Goal: Information Seeking & Learning: Understand process/instructions

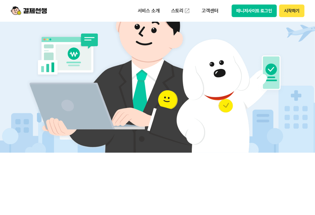
scroll to position [210, 0]
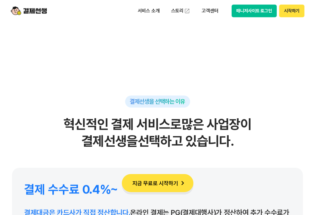
scroll to position [5441, 0]
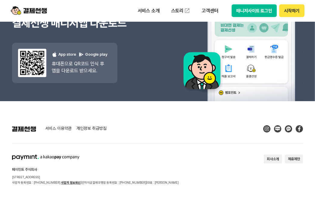
drag, startPoint x: 151, startPoint y: 181, endPoint x: 74, endPoint y: 176, distance: 77.4
click at [74, 176] on section "페이민트 주식회사 [STREET_ADDRESS] 사업자 등록번호 : [PHONE_NUMBER] 사업자 정보확인 | 전자지급결제대행업 등록번호 …" at bounding box center [157, 169] width 291 height 31
drag, startPoint x: 74, startPoint y: 176, endPoint x: 116, endPoint y: 172, distance: 42.2
click at [115, 172] on div "페이민트 주식회사 [STREET_ADDRESS] 사업자 등록번호 : [PHONE_NUMBER] 사업자 정보확인 | 전자지급결제대행업 등록번호 …" at bounding box center [95, 169] width 166 height 31
click at [231, 178] on section "페이민트 주식회사 [STREET_ADDRESS] 사업자 등록번호 : [PHONE_NUMBER] 사업자 정보확인 | 전자지급결제대행업 등록번호 …" at bounding box center [157, 169] width 291 height 31
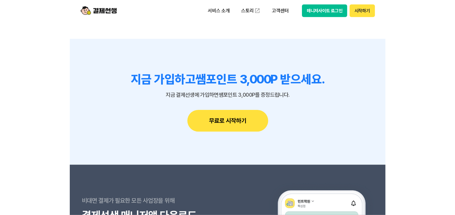
scroll to position [5201, 0]
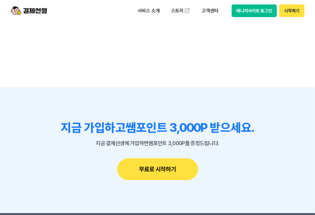
drag, startPoint x: 212, startPoint y: 13, endPoint x: 215, endPoint y: 17, distance: 5.1
click at [213, 14] on p "고객센터" at bounding box center [209, 10] width 25 height 11
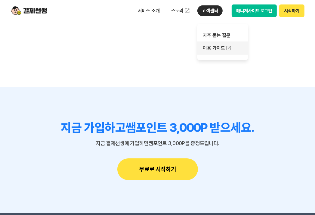
click at [207, 48] on link "이용 가이드" at bounding box center [222, 47] width 50 height 13
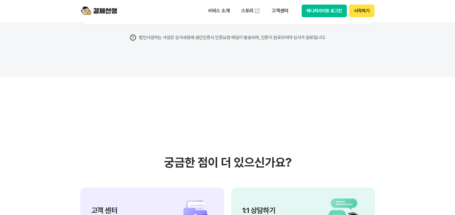
scroll to position [4841, 0]
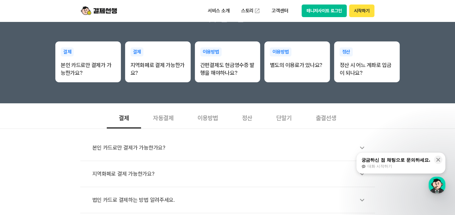
scroll to position [120, 0]
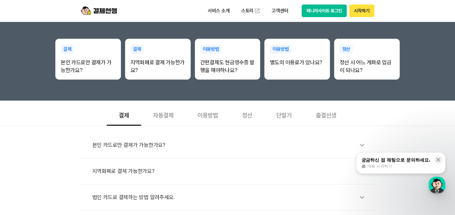
click at [331, 120] on div "출결선생" at bounding box center [325, 115] width 44 height 22
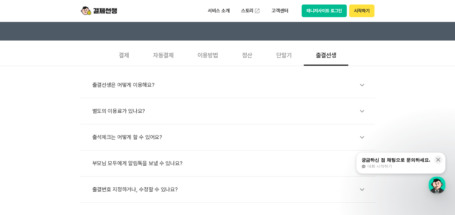
scroll to position [210, 0]
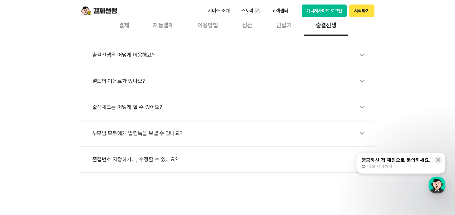
click at [113, 129] on div "부모님 모두에게 알림톡을 보낼 수 있나요?" at bounding box center [230, 133] width 276 height 14
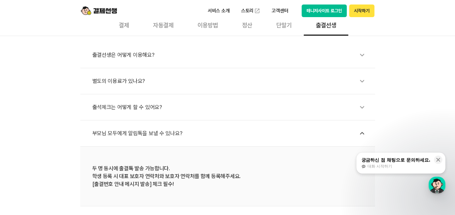
scroll to position [270, 0]
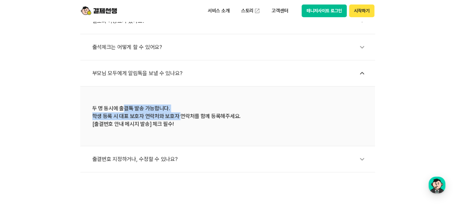
drag, startPoint x: 125, startPoint y: 106, endPoint x: 176, endPoint y: 117, distance: 52.4
click at [177, 116] on div "두 명 동시에 출결톡 발송 가능합니다. 학생 등록 시 대표 보호자 연락처와 보호자 연락처를 함께 등록해주세요. [출결번호 안내 메시지 발송] …" at bounding box center [227, 116] width 270 height 23
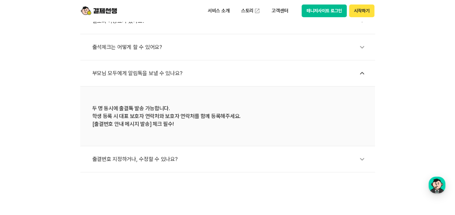
drag, startPoint x: 176, startPoint y: 117, endPoint x: 143, endPoint y: 134, distance: 37.6
click at [144, 134] on li "두 명 동시에 출결톡 발송 가능합니다. 학생 등록 시 대표 보호자 연락처와 보호자 연락처를 함께 등록해주세요. [출결번호 안내 메시지 발송] …" at bounding box center [227, 117] width 294 height 60
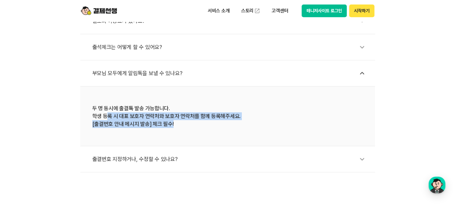
drag, startPoint x: 106, startPoint y: 115, endPoint x: 204, endPoint y: 120, distance: 98.3
click at [204, 120] on div "두 명 동시에 출결톡 발송 가능합니다. 학생 등록 시 대표 보호자 연락처와 보호자 연락처를 함께 등록해주세요. [출결번호 안내 메시지 발송] …" at bounding box center [227, 116] width 270 height 23
drag, startPoint x: 204, startPoint y: 120, endPoint x: 203, endPoint y: 132, distance: 12.4
click at [204, 132] on li "두 명 동시에 출결톡 발송 가능합니다. 학생 등록 시 대표 보호자 연락처와 보호자 연락처를 함께 등록해주세요. [출결번호 안내 메시지 발송] …" at bounding box center [227, 117] width 294 height 60
drag, startPoint x: 133, startPoint y: 125, endPoint x: 137, endPoint y: 133, distance: 9.1
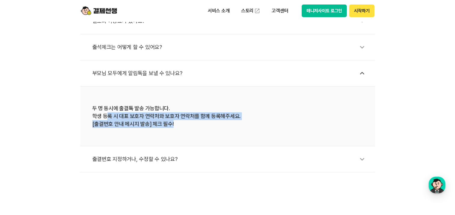
click at [133, 126] on div "두 명 동시에 출결톡 발송 가능합니다. 학생 등록 시 대표 보호자 연락처와 보호자 연락처를 함께 등록해주세요. [출결번호 안내 메시지 발송] …" at bounding box center [227, 116] width 270 height 23
drag, startPoint x: 262, startPoint y: 129, endPoint x: 255, endPoint y: 137, distance: 10.5
click at [261, 129] on li "두 명 동시에 출결톡 발송 가능합니다. 학생 등록 시 대표 보호자 연락처와 보호자 연락처를 함께 등록해주세요. [출결번호 안내 메시지 발송] …" at bounding box center [227, 117] width 294 height 60
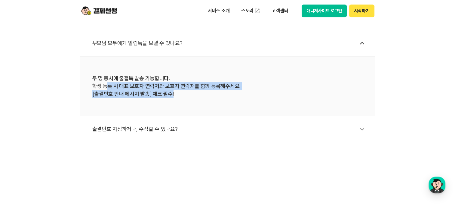
scroll to position [210, 0]
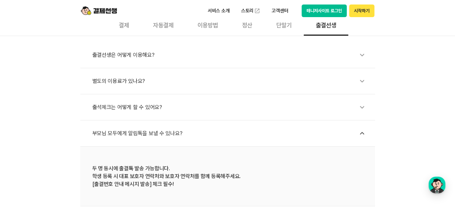
click at [251, 131] on div "부모님 모두에게 알림톡을 보낼 수 있나요?" at bounding box center [230, 133] width 276 height 14
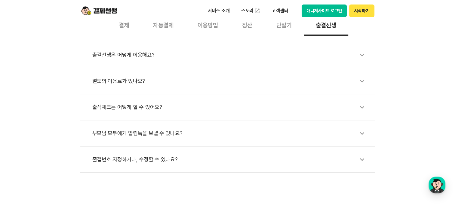
click at [158, 131] on div "부모님 모두에게 알림톡을 보낼 수 있나요?" at bounding box center [230, 133] width 276 height 14
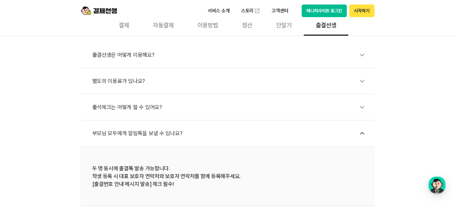
click at [136, 82] on div "별도의 이용료가 있나요?" at bounding box center [230, 81] width 276 height 14
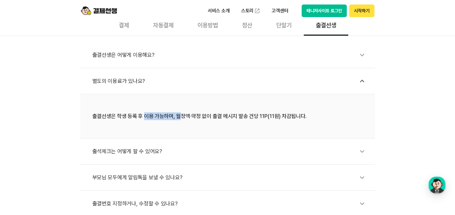
drag, startPoint x: 144, startPoint y: 115, endPoint x: 180, endPoint y: 118, distance: 36.5
click at [180, 118] on div "출결선생은 학생 등록 후 이용 가능하며, 월정액·약정 없이 출결 메시지 발송 건당 11P(11원) 차감됩니다." at bounding box center [227, 116] width 270 height 8
drag, startPoint x: 180, startPoint y: 118, endPoint x: 214, endPoint y: 126, distance: 35.0
click at [214, 126] on li "출결선생은 학생 등록 후 이용 가능하며, 월정액·약정 없이 출결 메시지 발송 건당 11P(11원) 차감됩니다." at bounding box center [227, 116] width 294 height 44
click at [112, 149] on div "출석체크는 어떻게 할 수 있어요?" at bounding box center [230, 152] width 276 height 14
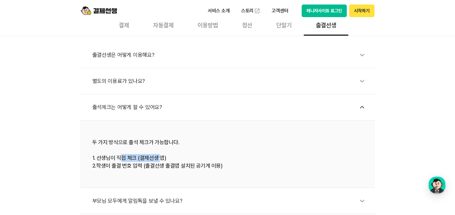
drag, startPoint x: 139, startPoint y: 157, endPoint x: 159, endPoint y: 159, distance: 20.2
click at [159, 159] on div "두 가지 방식으로 출석 체크가 가능합니다. 1. 선생님이 직접 체크 (결제선생 앱) 2.학생이 출결 번호 입력 (출결선생 출결앱 설치된 공기계…" at bounding box center [227, 153] width 270 height 31
drag, startPoint x: 159, startPoint y: 159, endPoint x: 160, endPoint y: 165, distance: 5.7
click at [160, 165] on div "두 가지 방식으로 출석 체크가 가능합니다. 1. 선생님이 직접 체크 (결제선생 앱) 2.학생이 출결 번호 입력 (출결선생 출결앱 설치된 공기계…" at bounding box center [227, 153] width 270 height 31
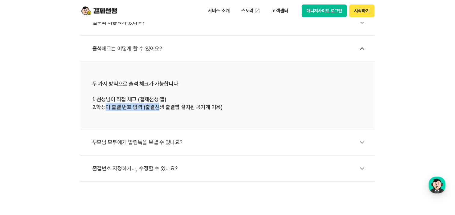
scroll to position [270, 0]
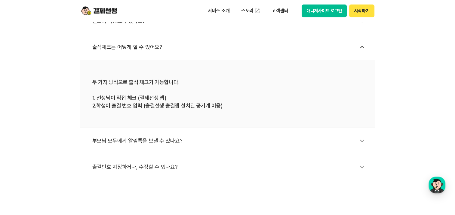
click at [221, 141] on div "부모님 모두에게 알림톡을 보낼 수 있나요?" at bounding box center [230, 141] width 276 height 14
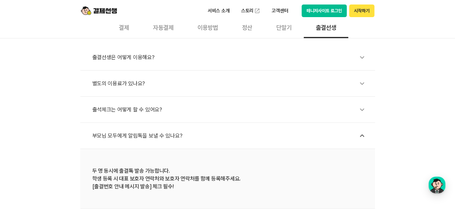
scroll to position [148, 0]
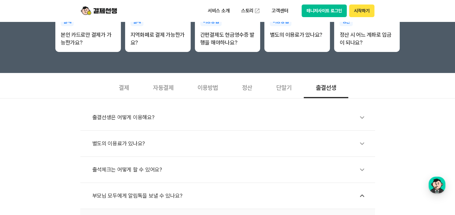
click at [172, 90] on div "자동결제" at bounding box center [163, 87] width 44 height 22
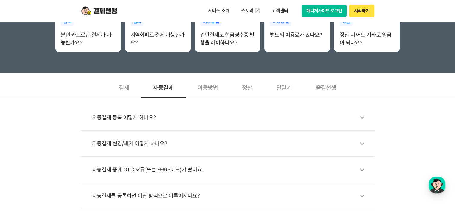
drag, startPoint x: 133, startPoint y: 86, endPoint x: 135, endPoint y: 92, distance: 6.1
click at [132, 89] on div "결제" at bounding box center [124, 87] width 34 height 22
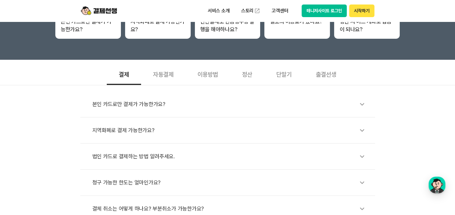
scroll to position [118, 0]
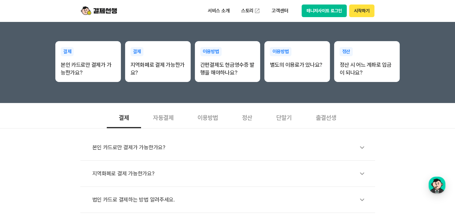
click at [208, 116] on div "이용방법" at bounding box center [207, 117] width 44 height 22
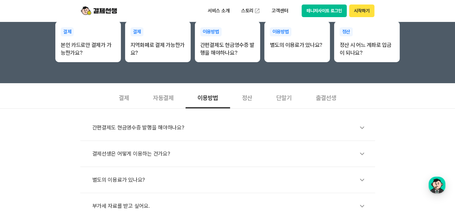
scroll to position [178, 0]
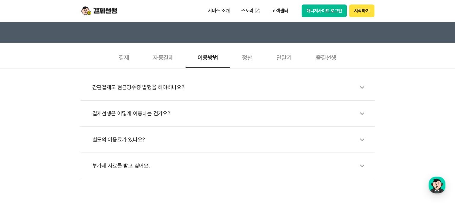
click at [250, 62] on div "정산" at bounding box center [247, 57] width 34 height 22
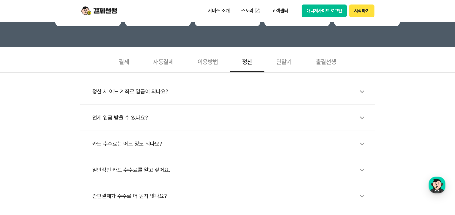
scroll to position [148, 0]
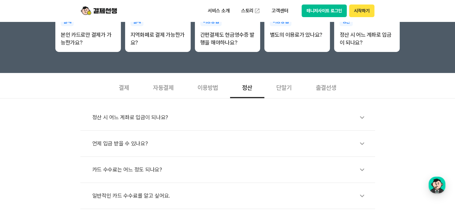
click at [282, 83] on div "단말기" at bounding box center [283, 87] width 39 height 22
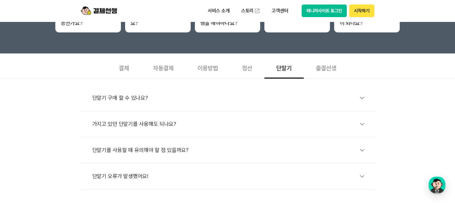
scroll to position [178, 0]
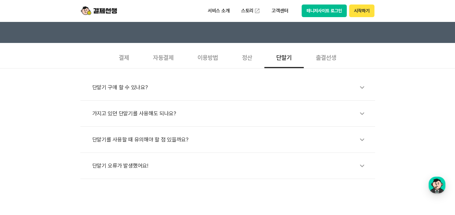
click at [336, 62] on div "출결선생" at bounding box center [325, 57] width 44 height 22
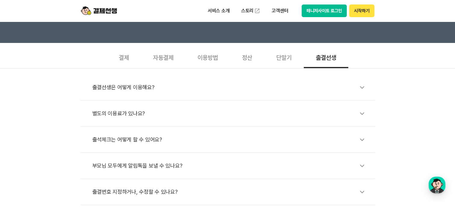
click at [120, 116] on div "별도의 이용료가 있나요?" at bounding box center [230, 114] width 276 height 14
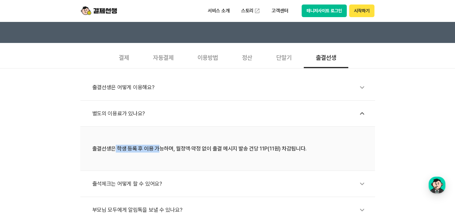
drag, startPoint x: 114, startPoint y: 150, endPoint x: 160, endPoint y: 148, distance: 45.7
click at [159, 148] on div "출결선생은 학생 등록 후 이용 가능하며, 월정액·약정 없이 출결 메시지 발송 건당 11P(11원) 차감됩니다." at bounding box center [227, 149] width 270 height 8
drag, startPoint x: 160, startPoint y: 148, endPoint x: 235, endPoint y: 144, distance: 75.5
click at [235, 145] on div "출결선생은 학생 등록 후 이용 가능하며, 월정액·약정 없이 출결 메시지 발송 건당 11P(11원) 차감됩니다." at bounding box center [227, 149] width 270 height 8
click at [305, 147] on div "출결선생은 학생 등록 후 이용 가능하며, 월정액·약정 없이 출결 메시지 발송 건당 11P(11원) 차감됩니다." at bounding box center [227, 149] width 270 height 8
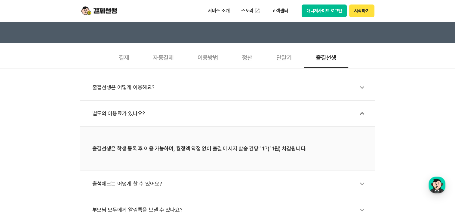
click at [132, 94] on li "출결선생은 어떻게 이용해요?" at bounding box center [227, 88] width 294 height 26
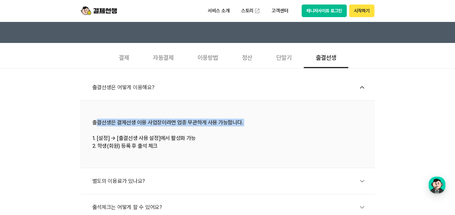
drag, startPoint x: 98, startPoint y: 122, endPoint x: 175, endPoint y: 126, distance: 77.0
click at [175, 126] on div "출결선생은 결제선생 이용 사업장이라면 업종 무관하게 사용 가능합니다. 1. [설정] → [출결선생 사용 설정]에서 활성화 가능 2. 학생(회원…" at bounding box center [227, 134] width 270 height 31
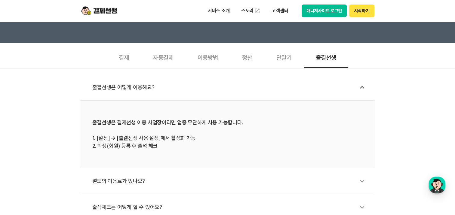
drag, startPoint x: 175, startPoint y: 126, endPoint x: 155, endPoint y: 138, distance: 23.4
click at [155, 138] on div "출결선생은 결제선생 이용 사업장이라면 업종 무관하게 사용 가능합니다. 1. [설정] → [출결선생 사용 설정]에서 활성화 가능 2. 학생(회원…" at bounding box center [227, 134] width 270 height 31
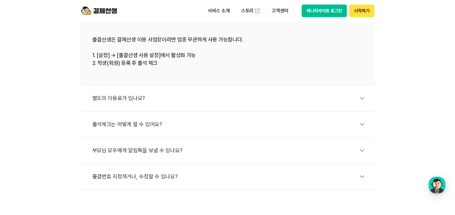
scroll to position [268, 0]
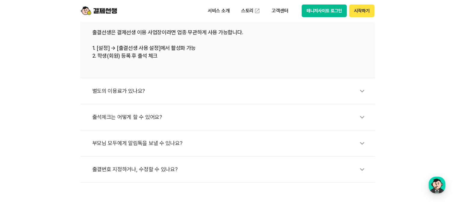
click at [150, 149] on div "부모님 모두에게 알림톡을 보낼 수 있나요?" at bounding box center [230, 143] width 276 height 14
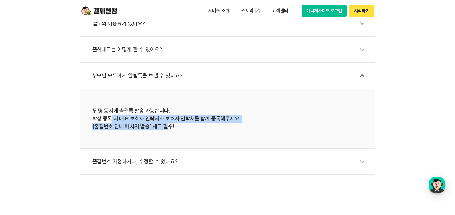
drag, startPoint x: 120, startPoint y: 121, endPoint x: 167, endPoint y: 125, distance: 47.4
click at [167, 125] on div "두 명 동시에 출결톡 발송 가능합니다. 학생 등록 시 대표 보호자 연락처와 보호자 연락처를 함께 등록해주세요. [출결번호 안내 메시지 발송] …" at bounding box center [227, 118] width 270 height 23
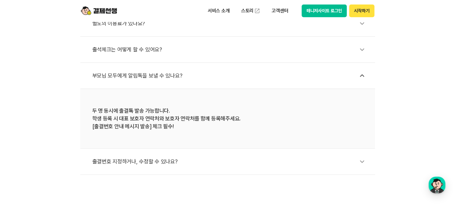
drag, startPoint x: 167, startPoint y: 125, endPoint x: 171, endPoint y: 138, distance: 13.3
click at [169, 137] on li "두 명 동시에 출결톡 발송 가능합니다. 학생 등록 시 대표 보호자 연락처와 보호자 연락처를 함께 등록해주세요. [출결번호 안내 메시지 발송] …" at bounding box center [227, 119] width 294 height 60
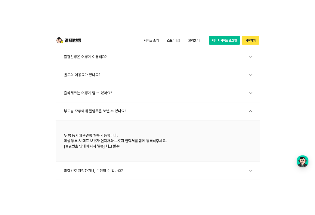
scroll to position [178, 0]
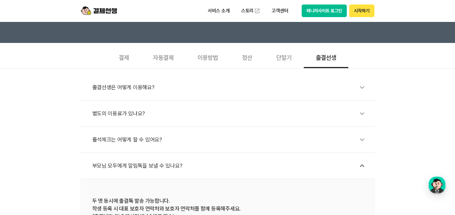
click at [117, 120] on li "별도의 이용료가 있나요?" at bounding box center [227, 114] width 294 height 26
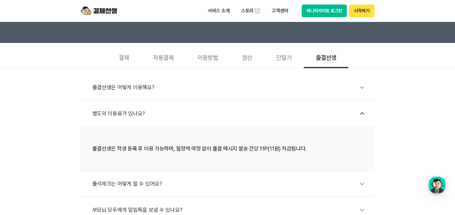
click at [114, 93] on div "출결선생은 어떻게 이용해요?" at bounding box center [230, 88] width 276 height 14
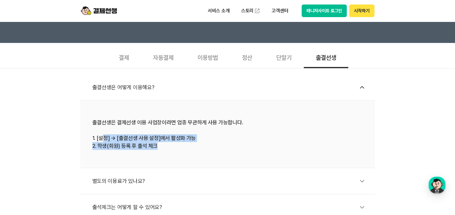
drag, startPoint x: 115, startPoint y: 142, endPoint x: 166, endPoint y: 143, distance: 50.8
click at [166, 143] on div "출결선생은 결제선생 이용 사업장이라면 업종 무관하게 사용 가능합니다. 1. [설정] → [출결선생 사용 설정]에서 활성화 가능 2. 학생(회원…" at bounding box center [227, 134] width 270 height 31
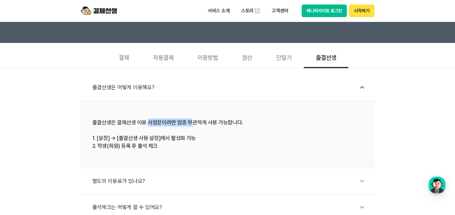
drag, startPoint x: 148, startPoint y: 123, endPoint x: 191, endPoint y: 125, distance: 43.6
click at [191, 125] on div "출결선생은 결제선생 이용 사업장이라면 업종 무관하게 사용 가능합니다. 1. [설정] → [출결선생 사용 설정]에서 활성화 가능 2. 학생(회원…" at bounding box center [227, 134] width 270 height 31
drag, startPoint x: 191, startPoint y: 125, endPoint x: 240, endPoint y: 168, distance: 65.1
click at [239, 162] on li "출결선생은 결제선생 이용 사업장이라면 업종 무관하게 사용 가능합니다. 1. [설정] → [출결선생 사용 설정]에서 활성화 가능 2. 학생(회원…" at bounding box center [227, 135] width 294 height 68
drag, startPoint x: 115, startPoint y: 121, endPoint x: 222, endPoint y: 122, distance: 106.7
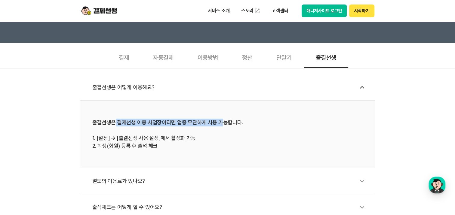
click at [222, 122] on div "출결선생은 결제선생 이용 사업장이라면 업종 무관하게 사용 가능합니다. 1. [설정] → [출결선생 사용 설정]에서 활성화 가능 2. 학생(회원…" at bounding box center [227, 134] width 270 height 31
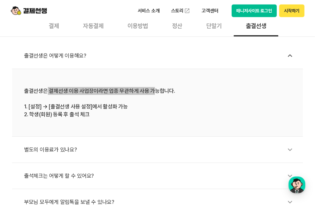
scroll to position [238, 0]
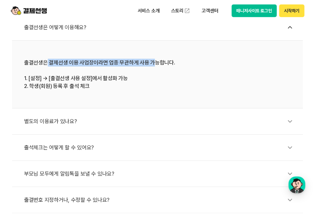
click at [55, 117] on div "별도의 이용료가 있나요?" at bounding box center [160, 121] width 272 height 14
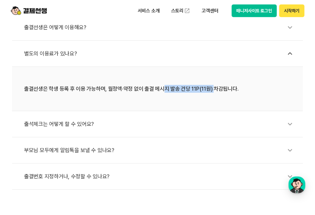
drag, startPoint x: 163, startPoint y: 87, endPoint x: 210, endPoint y: 90, distance: 47.0
click at [210, 90] on div "출결선생은 학생 등록 후 이용 가능하며, 월정액·약정 없이 출결 메시지 발송 건당 11P(11원) 차감됩니다." at bounding box center [157, 89] width 266 height 8
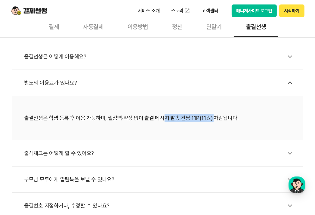
scroll to position [178, 0]
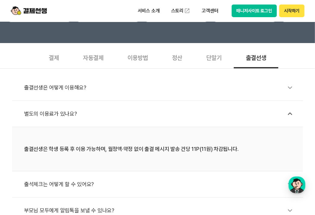
click at [59, 113] on div "별도의 이용료가 있나요?" at bounding box center [160, 114] width 272 height 14
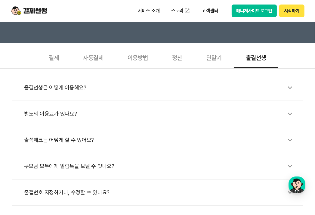
click at [88, 172] on div "부모님 모두에게 알림톡을 보낼 수 있나요?" at bounding box center [160, 166] width 272 height 14
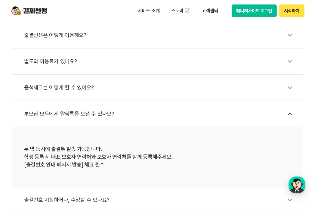
scroll to position [238, 0]
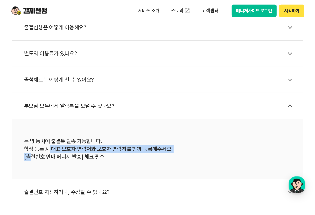
drag, startPoint x: 28, startPoint y: 152, endPoint x: 48, endPoint y: 146, distance: 20.7
click at [48, 146] on div "두 명 동시에 출결톡 발송 가능합니다. 학생 등록 시 대표 보호자 연락처와 보호자 연락처를 함께 등록해주세요. [출결번호 안내 메시지 발송] …" at bounding box center [157, 148] width 266 height 23
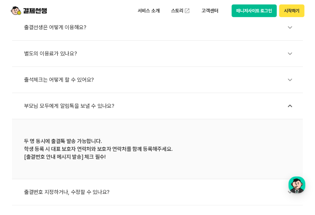
drag, startPoint x: 48, startPoint y: 146, endPoint x: 118, endPoint y: 174, distance: 75.0
click at [118, 174] on li "두 명 동시에 출결톡 발송 가능합니다. 학생 등록 시 대표 보호자 연락처와 보호자 연락처를 함께 등록해주세요. [출결번호 안내 메시지 발송] …" at bounding box center [157, 149] width 291 height 60
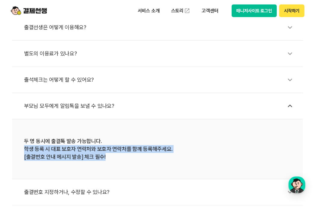
drag, startPoint x: 113, startPoint y: 156, endPoint x: 8, endPoint y: 149, distance: 105.7
click at [8, 149] on div "출결선생은 어떻게 이용해요? 별도의 이용료가 있나요? 출석체크는 어떻게 할 수 있어요? 부모님 모두에게 알림톡을 보낼 수 있나요? 두 명 동시…" at bounding box center [157, 106] width 315 height 197
drag, startPoint x: 8, startPoint y: 149, endPoint x: 92, endPoint y: 163, distance: 86.0
click at [91, 163] on li "두 명 동시에 출결톡 발송 가능합니다. 학생 등록 시 대표 보호자 연락처와 보호자 연락처를 함께 등록해주세요. [출결번호 안내 메시지 발송] …" at bounding box center [157, 149] width 291 height 60
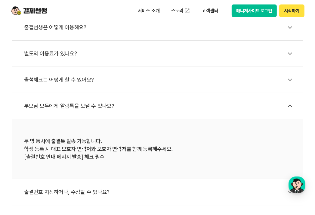
click at [44, 56] on div "별도의 이용료가 있나요?" at bounding box center [160, 54] width 272 height 14
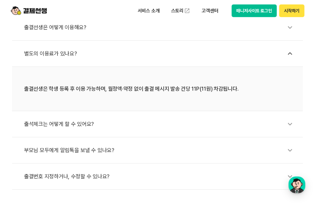
click at [46, 128] on div "출석체크는 어떻게 할 수 있어요?" at bounding box center [160, 124] width 272 height 14
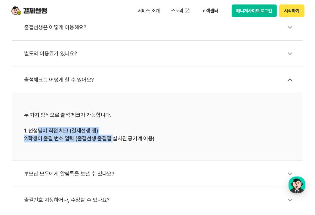
drag, startPoint x: 38, startPoint y: 130, endPoint x: 111, endPoint y: 143, distance: 73.5
click at [111, 143] on li "두 가지 방식으로 출석 체크가 가능합니다. 1. 선생님이 직접 체크 (결제선생 앱) 2.학생이 출결 번호 입력 (출결선생 출결앱 설치된 공기계…" at bounding box center [157, 127] width 291 height 68
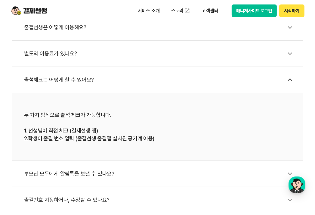
drag, startPoint x: 111, startPoint y: 143, endPoint x: 129, endPoint y: 151, distance: 19.5
click at [129, 151] on li "두 가지 방식으로 출석 체크가 가능합니다. 1. 선생님이 직접 체크 (결제선생 앱) 2.학생이 출결 번호 입력 (출결선생 출결앱 설치된 공기계…" at bounding box center [157, 127] width 291 height 68
drag, startPoint x: 60, startPoint y: 132, endPoint x: 65, endPoint y: 137, distance: 7.0
click at [65, 136] on div "두 가지 방식으로 출석 체크가 가능합니다. 1. 선생님이 직접 체크 (결제선생 앱) 2.학생이 출결 번호 입력 (출결선생 출결앱 설치된 공기계…" at bounding box center [157, 126] width 266 height 31
drag, startPoint x: 65, startPoint y: 137, endPoint x: 131, endPoint y: 156, distance: 68.7
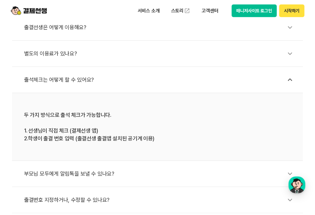
click at [131, 155] on li "두 가지 방식으로 출석 체크가 가능합니다. 1. 선생님이 직접 체크 (결제선생 앱) 2.학생이 출결 번호 입력 (출결선생 출결앱 설치된 공기계…" at bounding box center [157, 127] width 291 height 68
click at [149, 138] on div "두 가지 방식으로 출석 체크가 가능합니다. 1. 선생님이 직접 체크 (결제선생 앱) 2.학생이 출결 번호 입력 (출결선생 출결앱 설치된 공기계…" at bounding box center [157, 126] width 266 height 31
click at [75, 176] on div "부모님 모두에게 알림톡을 보낼 수 있나요?" at bounding box center [160, 173] width 272 height 14
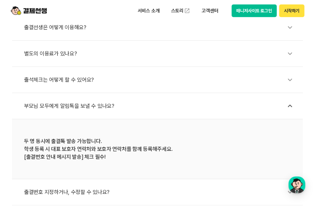
click at [69, 190] on div "출결번호 지정하거나, 수정할 수 있나요?" at bounding box center [160, 192] width 272 height 14
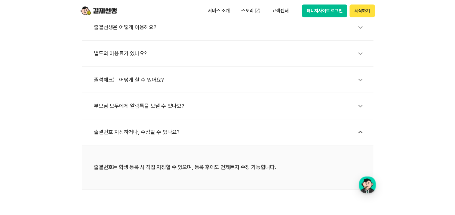
scroll to position [178, 0]
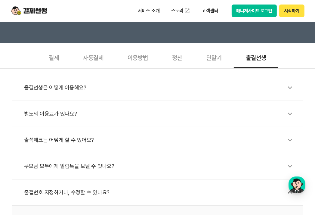
drag, startPoint x: 32, startPoint y: 84, endPoint x: 38, endPoint y: 95, distance: 12.4
click at [32, 84] on div "출결선생은 어떻게 이용해요?" at bounding box center [160, 88] width 272 height 14
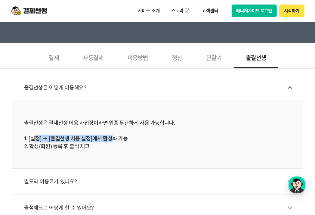
drag, startPoint x: 33, startPoint y: 138, endPoint x: 111, endPoint y: 136, distance: 77.8
click at [111, 136] on div "출결선생은 결제선생 이용 사업장이라면 업종 무관하게 사용 가능합니다. 1. [설정] → [출결선생 사용 설정]에서 활성화 가능 2. 학생(회원…" at bounding box center [157, 134] width 266 height 31
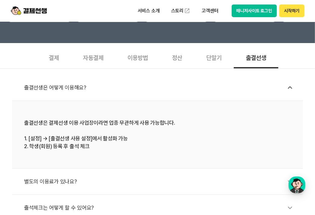
drag, startPoint x: 111, startPoint y: 136, endPoint x: 135, endPoint y: 160, distance: 34.0
click at [135, 160] on li "출결선생은 결제선생 이용 사업장이라면 업종 무관하게 사용 가능합니다. 1. [설정] → [출결선생 사용 설정]에서 활성화 가능 2. 학생(회원…" at bounding box center [157, 135] width 291 height 68
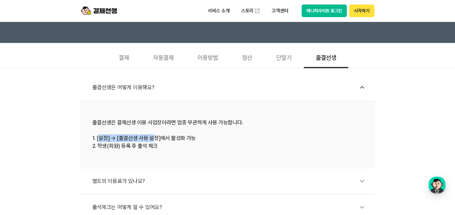
drag, startPoint x: 99, startPoint y: 136, endPoint x: 155, endPoint y: 138, distance: 55.6
click at [155, 138] on div "출결선생은 결제선생 이용 사업장이라면 업종 무관하게 사용 가능합니다. 1. [설정] → [출결선생 사용 설정]에서 활성화 가능 2. 학생(회원…" at bounding box center [227, 134] width 270 height 31
drag, startPoint x: 96, startPoint y: 143, endPoint x: 158, endPoint y: 148, distance: 62.7
click at [158, 148] on div "출결선생은 결제선생 이용 사업장이라면 업종 무관하게 사용 가능합니다. 1. [설정] → [출결선생 사용 설정]에서 활성화 가능 2. 학생(회원…" at bounding box center [227, 134] width 270 height 31
drag, startPoint x: 158, startPoint y: 148, endPoint x: 149, endPoint y: 183, distance: 36.0
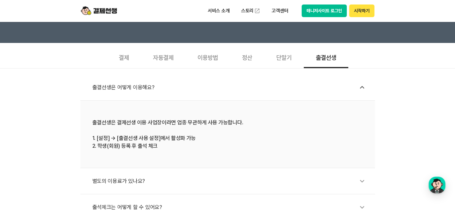
click at [149, 183] on div "별도의 이용료가 있나요?" at bounding box center [230, 181] width 276 height 14
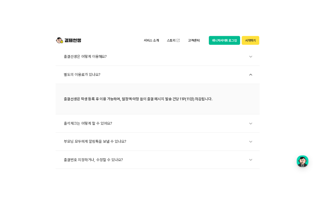
scroll to position [238, 0]
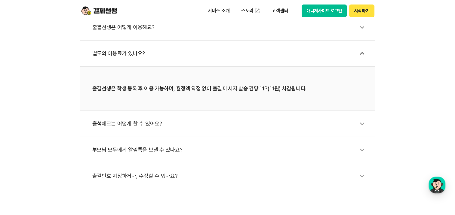
click at [144, 154] on div "부모님 모두에게 알림톡을 보낼 수 있나요?" at bounding box center [230, 150] width 276 height 14
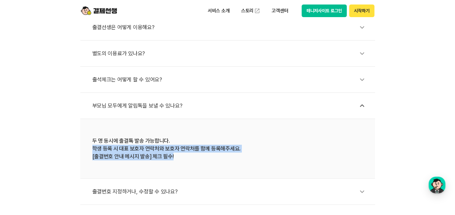
drag, startPoint x: 183, startPoint y: 157, endPoint x: 92, endPoint y: 144, distance: 91.6
click at [92, 144] on div "두 명 동시에 출결톡 발송 가능합니다. 학생 등록 시 대표 보호자 연락처와 보호자 연락처를 함께 등록해주세요. [출결번호 안내 메시지 발송] …" at bounding box center [227, 148] width 270 height 23
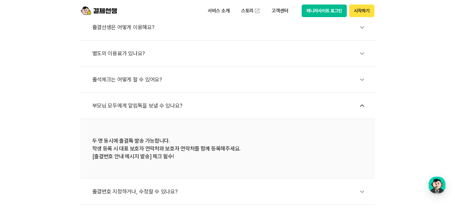
drag, startPoint x: 92, startPoint y: 144, endPoint x: 141, endPoint y: 79, distance: 81.3
click at [141, 79] on div "출석체크는 어떻게 할 수 있어요?" at bounding box center [230, 80] width 276 height 14
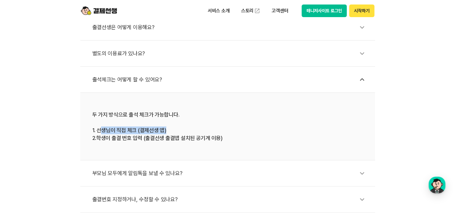
drag, startPoint x: 99, startPoint y: 130, endPoint x: 175, endPoint y: 132, distance: 76.0
click at [175, 132] on div "두 가지 방식으로 출석 체크가 가능합니다. 1. 선생님이 직접 체크 (결제선생 앱) 2.학생이 출결 번호 입력 (출결선생 출결앱 설치된 공기계…" at bounding box center [227, 126] width 270 height 31
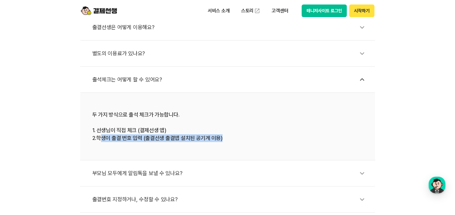
drag, startPoint x: 99, startPoint y: 139, endPoint x: 298, endPoint y: 149, distance: 199.1
click at [298, 149] on li "두 가지 방식으로 출석 체크가 가능합니다. 1. 선생님이 직접 체크 (결제선생 앱) 2.학생이 출결 번호 입력 (출결선생 출결앱 설치된 공기계…" at bounding box center [227, 127] width 294 height 68
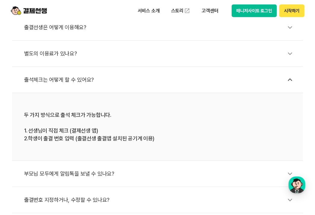
click at [116, 132] on div "두 가지 방식으로 출석 체크가 가능합니다. 1. 선생님이 직접 체크 (결제선생 앱) 2.학생이 출결 번호 입력 (출결선생 출결앱 설치된 공기계…" at bounding box center [157, 126] width 266 height 31
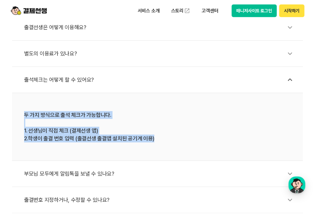
drag, startPoint x: 158, startPoint y: 137, endPoint x: 19, endPoint y: 111, distance: 141.5
click at [19, 111] on li "두 가지 방식으로 출석 체크가 가능합니다. 1. 선생님이 직접 체크 (결제선생 앱) 2.학생이 출결 번호 입력 (출결선생 출결앱 설치된 공기계…" at bounding box center [157, 127] width 291 height 68
copy div "두 가지 방식으로 출석 체크가 가능합니다. 1. 선생님이 직접 체크 (결제선생 앱) 2.학생이 출결 번호 입력 (출결선생 출결앱 설치된 공기계…"
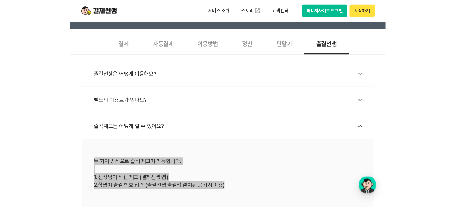
scroll to position [148, 0]
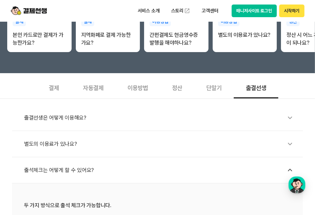
click at [48, 137] on div "별도의 이용료가 있나요?" at bounding box center [160, 144] width 272 height 14
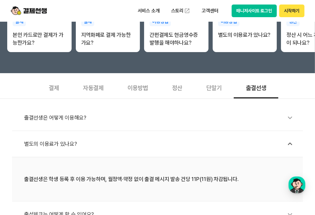
click at [50, 122] on div "출결선생은 어떻게 이용해요?" at bounding box center [160, 118] width 272 height 14
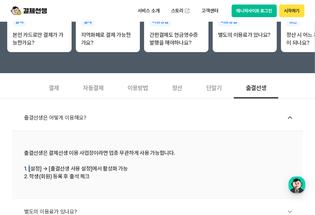
click at [28, 171] on div "출결선생은 결제선생 이용 사업장이라면 업종 무관하게 사용 가능합니다. 1. [설정] → [출결선생 사용 설정]에서 활성화 가능 2. 학생(회원…" at bounding box center [157, 164] width 266 height 31
click at [108, 165] on div "출결선생은 결제선생 이용 사업장이라면 업종 무관하게 사용 가능합니다. 1. [설정] → [출결선생 사용 설정]에서 활성화 가능 2. 학생(회원…" at bounding box center [157, 164] width 266 height 31
drag, startPoint x: 93, startPoint y: 156, endPoint x: 145, endPoint y: 155, distance: 51.4
click at [145, 155] on div "출결선생은 결제선생 이용 사업장이라면 업종 무관하게 사용 가능합니다. 1. [설정] → [출결선생 사용 설정]에서 활성화 가능 2. 학생(회원…" at bounding box center [157, 164] width 266 height 31
drag, startPoint x: 145, startPoint y: 155, endPoint x: 136, endPoint y: 179, distance: 26.2
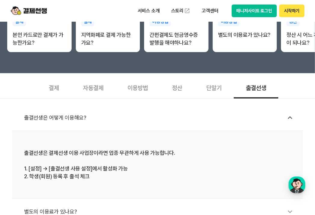
click at [137, 179] on li "출결선생은 결제선생 이용 사업장이라면 업종 무관하게 사용 가능합니다. 1. [설정] → [출결선생 사용 설정]에서 활성화 가능 2. 학생(회원…" at bounding box center [157, 165] width 291 height 68
